Goal: Information Seeking & Learning: Learn about a topic

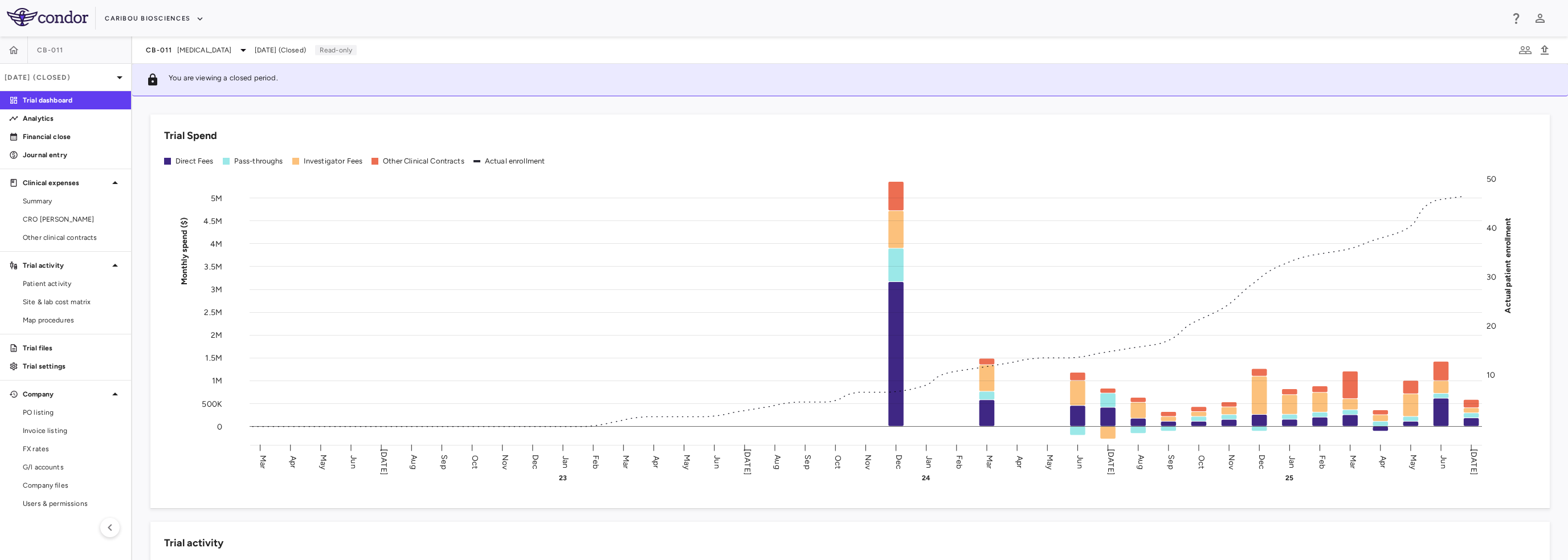
click at [59, 204] on span "Summary" at bounding box center [72, 201] width 99 height 10
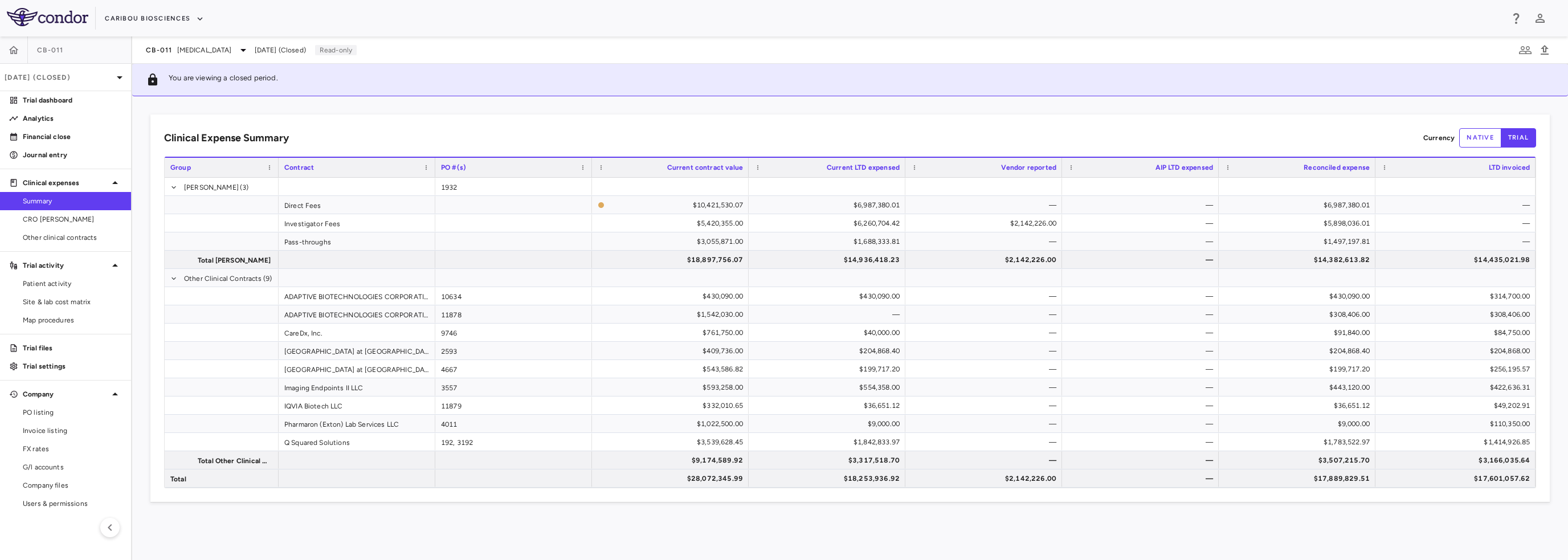
click at [225, 46] on span "Multiple Myeloma" at bounding box center [205, 50] width 55 height 10
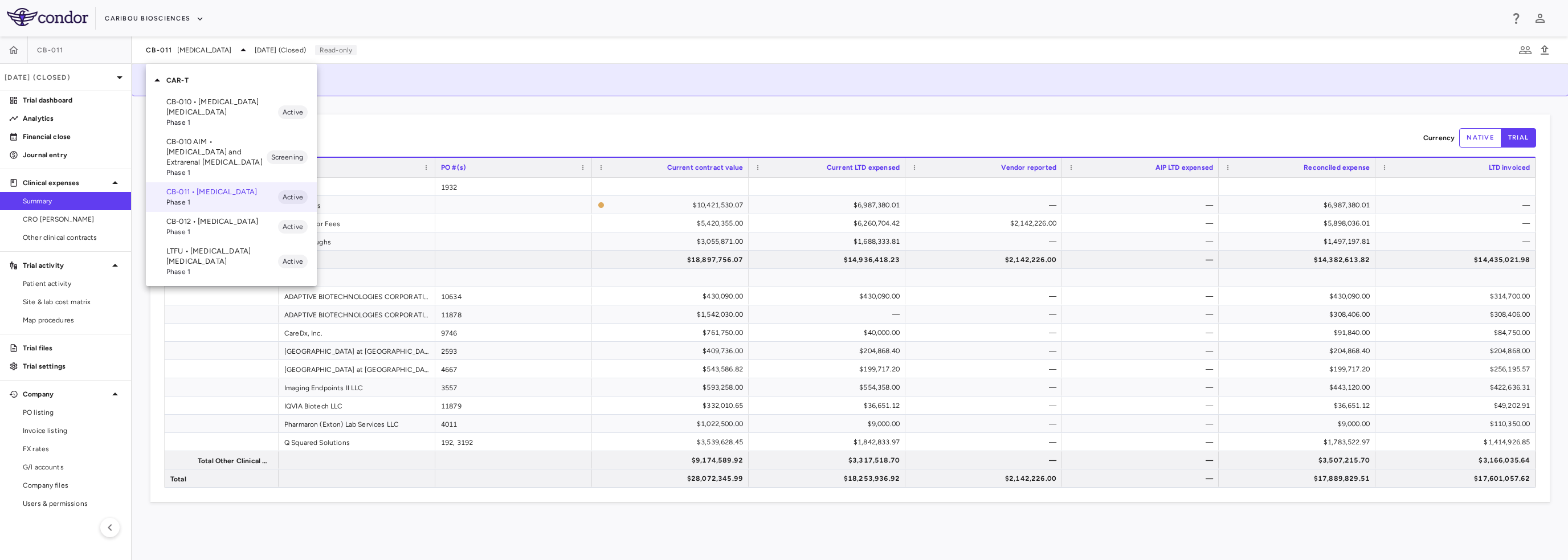
click at [192, 102] on p "CB-010 • B Cell Non-Hodgkin's Lymphoma" at bounding box center [222, 107] width 111 height 21
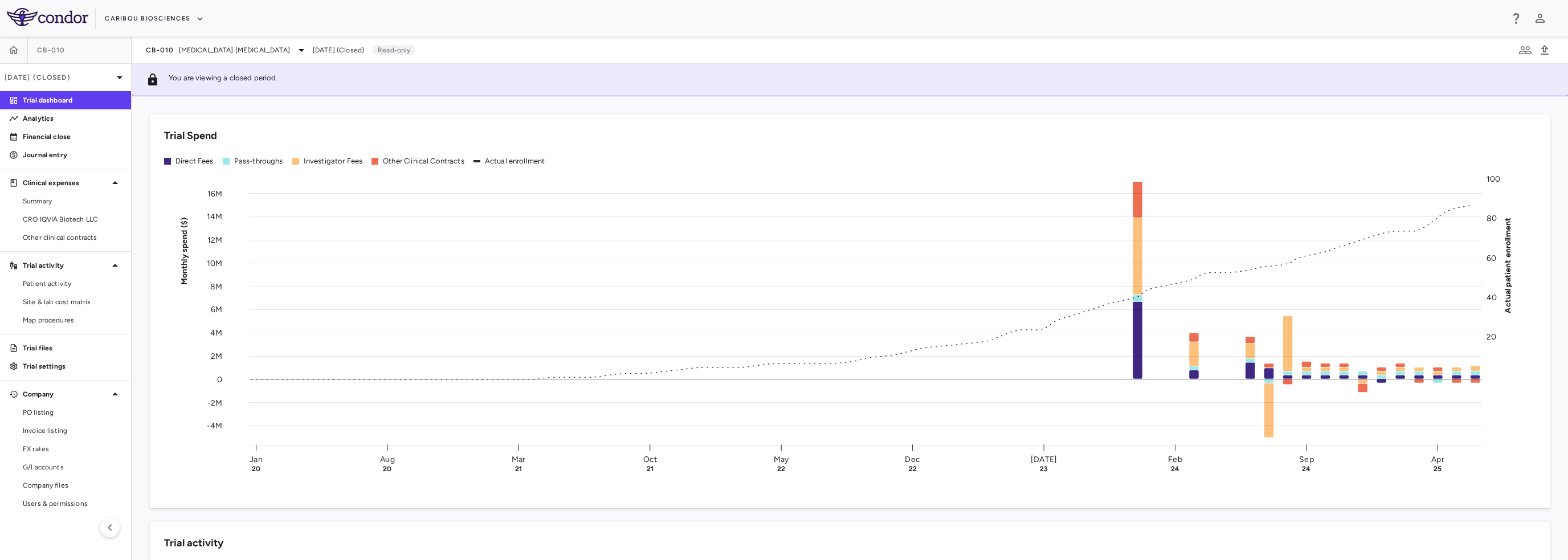
click at [75, 73] on p "Jun 2025 (Closed)" at bounding box center [58, 77] width 108 height 10
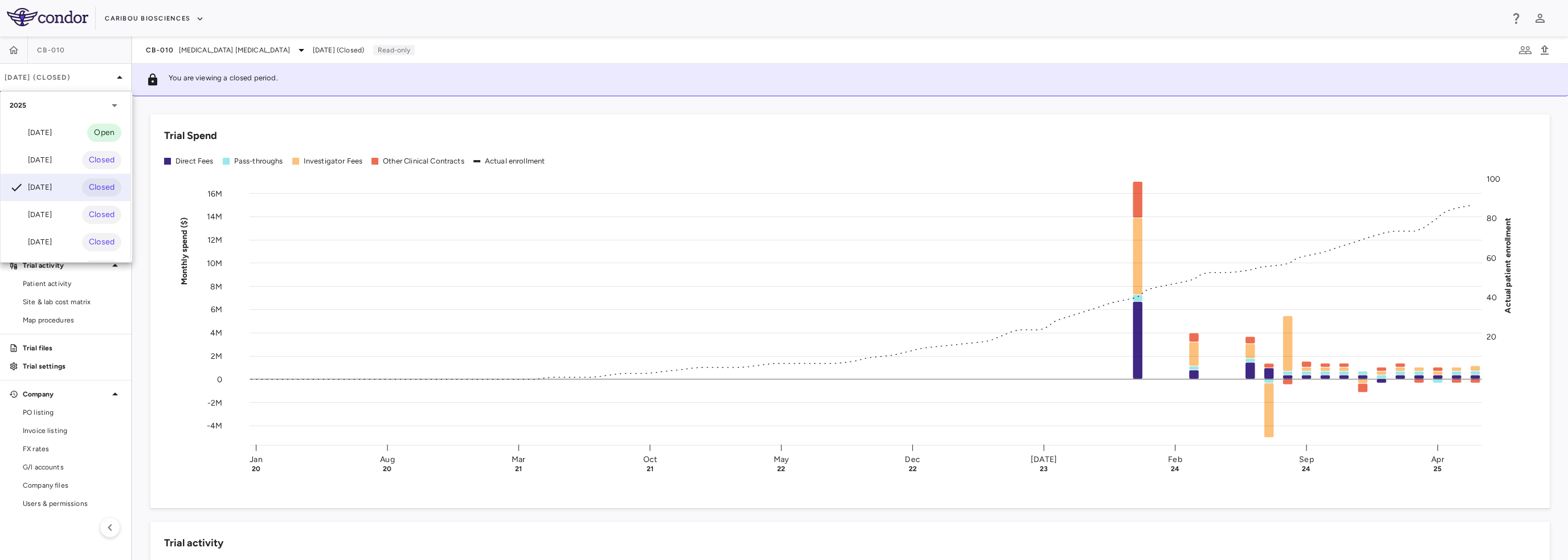
click at [60, 161] on div "Jul 2025 Closed" at bounding box center [65, 160] width 130 height 27
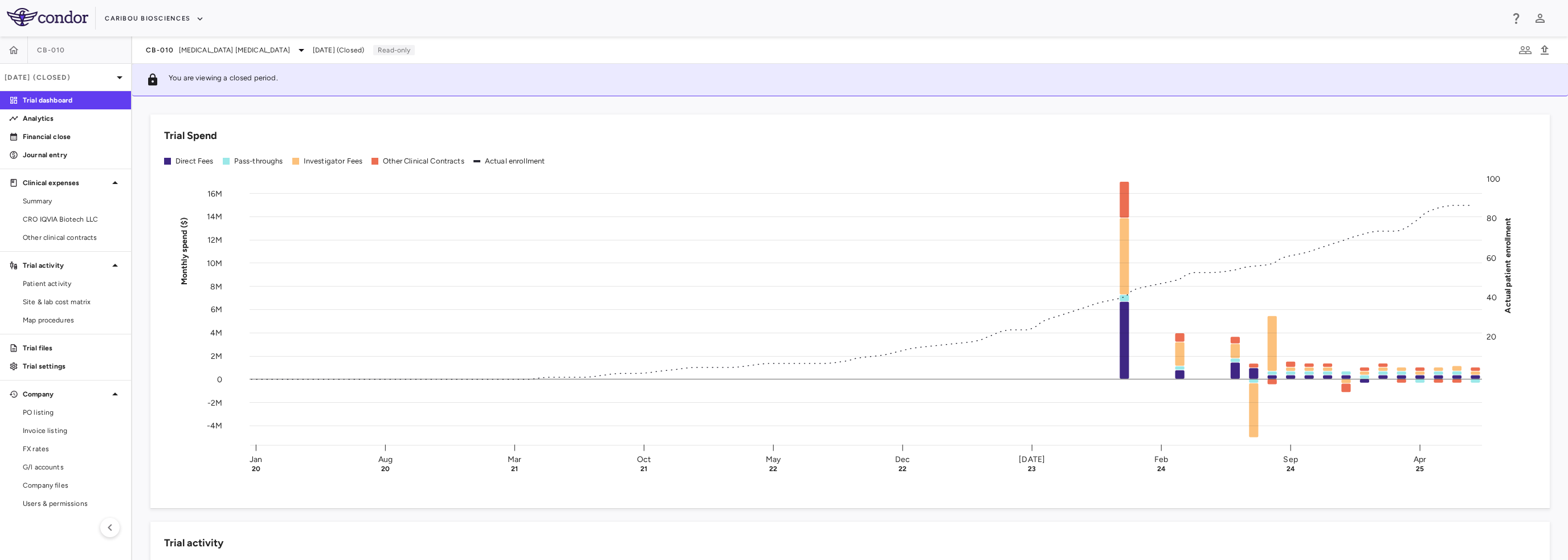
click at [48, 219] on span "CRO IQVIA Biotech LLC" at bounding box center [72, 219] width 99 height 10
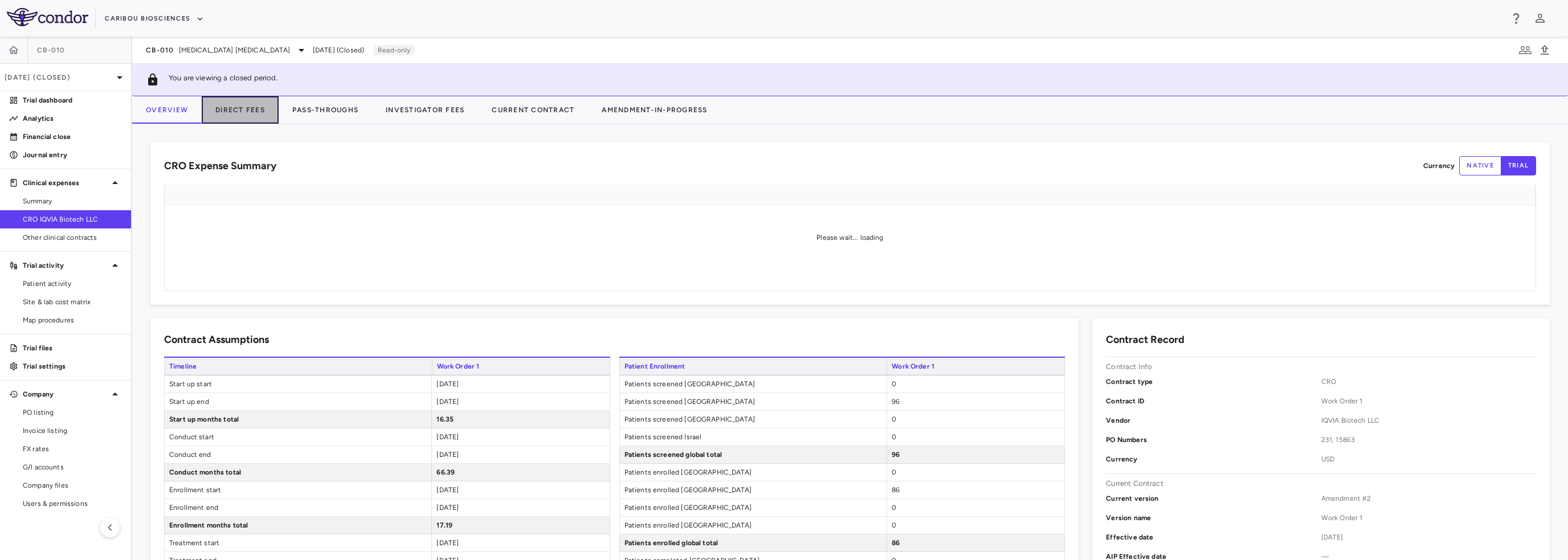
click at [243, 120] on button "Direct Fees" at bounding box center [240, 110] width 77 height 27
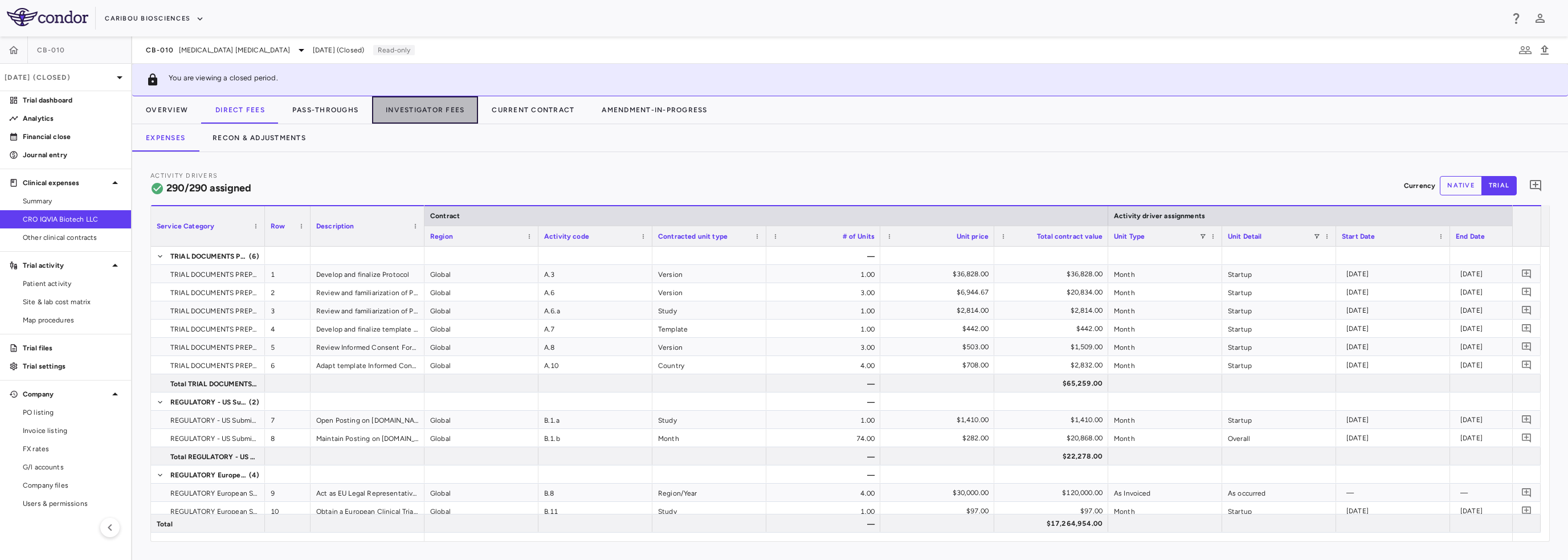
click at [428, 103] on button "Investigator Fees" at bounding box center [425, 110] width 106 height 27
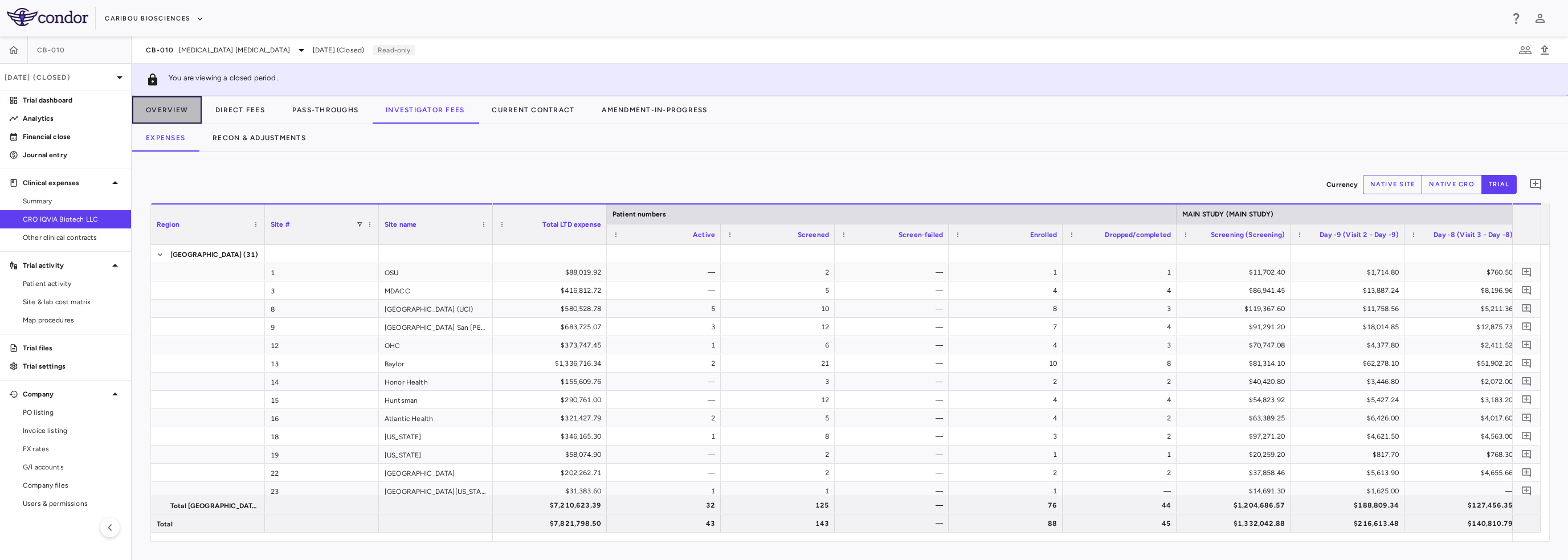
click at [175, 106] on button "Overview" at bounding box center [167, 110] width 69 height 27
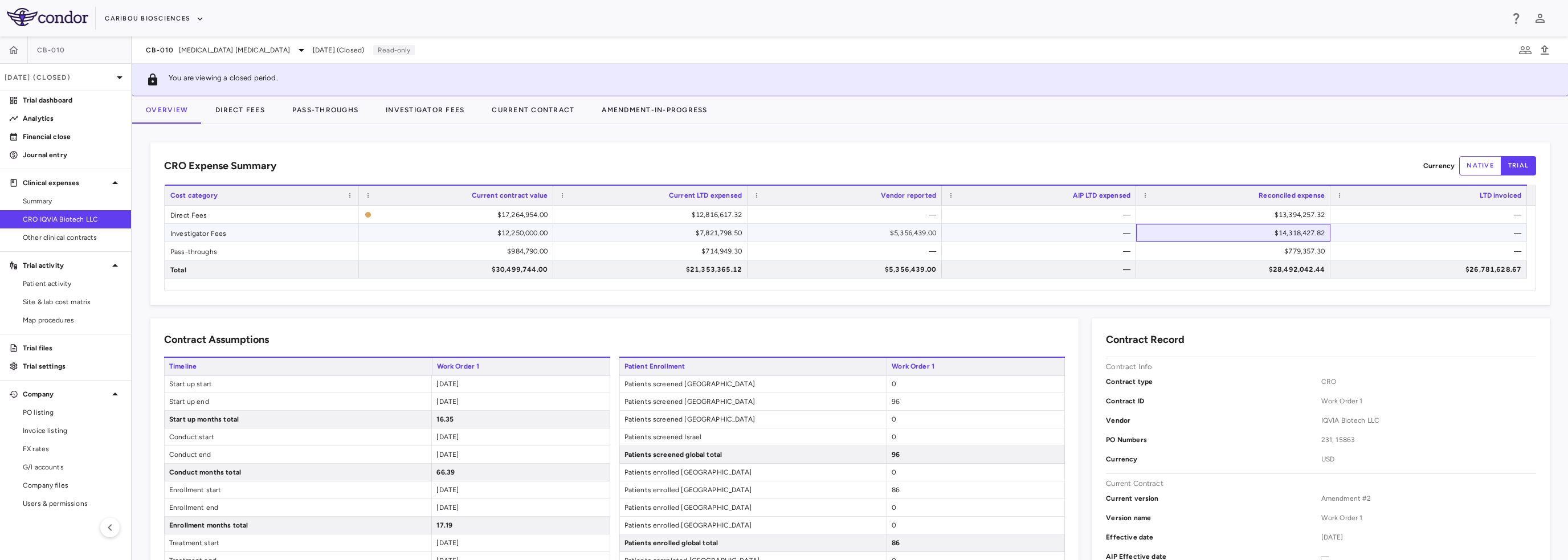
drag, startPoint x: 1326, startPoint y: 232, endPoint x: 1274, endPoint y: 234, distance: 52.0
click at [1274, 234] on div "$14,318,427.82" at bounding box center [1233, 233] width 194 height 18
